Goal: Task Accomplishment & Management: Use online tool/utility

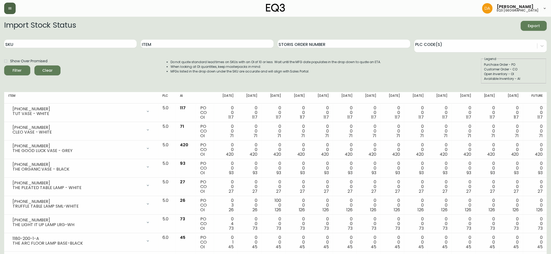
click at [11, 8] on icon "button" at bounding box center [10, 8] width 4 height 4
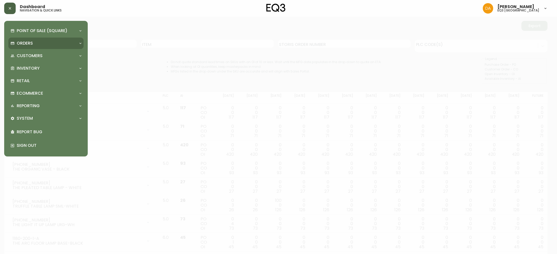
click at [30, 45] on p "Orders" at bounding box center [25, 43] width 16 height 6
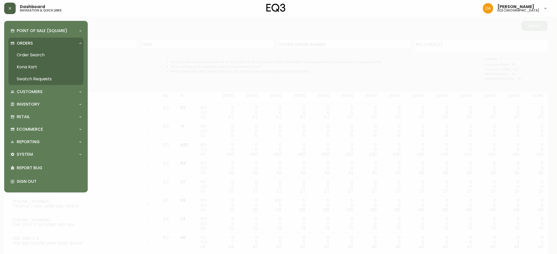
click at [45, 55] on link "Order Search" at bounding box center [45, 55] width 75 height 12
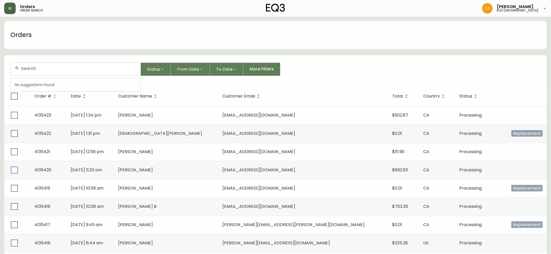
click at [50, 70] on input "text" at bounding box center [78, 68] width 115 height 5
click at [53, 97] on span "GERLACH" at bounding box center [70, 97] width 35 height 6
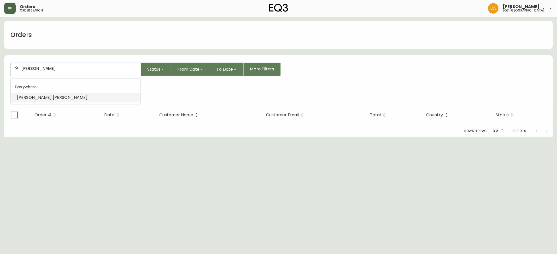
click at [61, 66] on input "LIZA GERLACH" at bounding box center [78, 68] width 115 height 5
drag, startPoint x: 75, startPoint y: 71, endPoint x: 6, endPoint y: 78, distance: 70.0
click at [6, 78] on form "LIZA GERLACH Status From Date To Date More Filters Everywhere LIZA GERLACH" at bounding box center [278, 80] width 548 height 49
type input "LIZA GE"
click at [53, 98] on span "SEAT" at bounding box center [58, 97] width 10 height 6
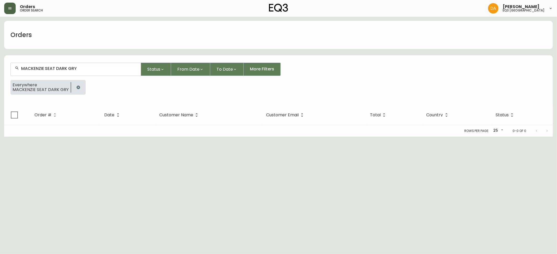
type input "MACKENZIE SEAT DARK GRY"
click at [45, 85] on span "Everywhere" at bounding box center [41, 85] width 56 height 5
click at [37, 87] on span "MACKENZIE SEAT DARK GRY" at bounding box center [41, 89] width 56 height 5
click at [22, 88] on span "MACKENZIE SEAT DARK GRY" at bounding box center [41, 89] width 56 height 5
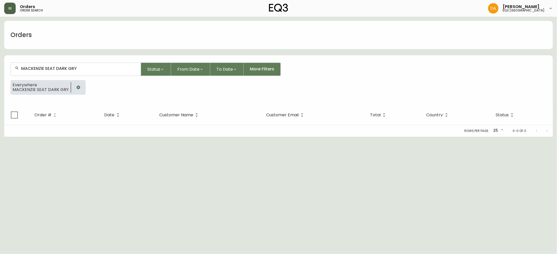
click at [20, 89] on span "MACKENZIE SEAT DARK GRY" at bounding box center [41, 89] width 56 height 5
click at [55, 90] on span "MACKENZIE SEAT DARK GRY" at bounding box center [41, 89] width 56 height 5
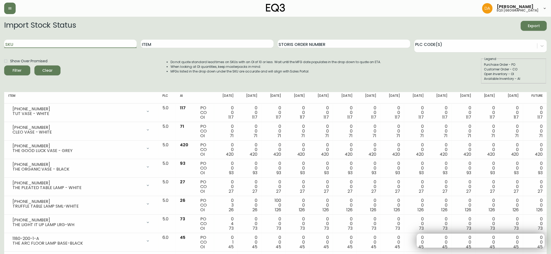
click at [16, 44] on input "SKU" at bounding box center [70, 44] width 133 height 8
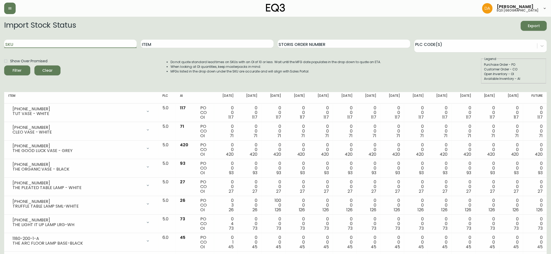
paste input "[PHONE_NUMBER]"
type input "[PHONE_NUMBER]"
click at [17, 70] on icon "submit" at bounding box center [15, 69] width 7 height 7
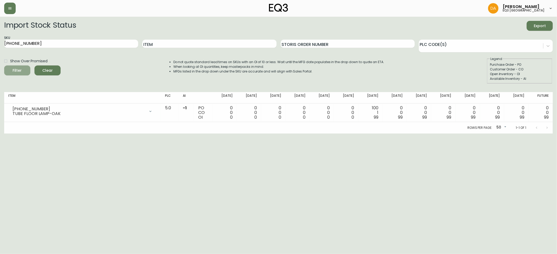
click at [19, 71] on icon "submit" at bounding box center [15, 69] width 7 height 7
